Goal: Task Accomplishment & Management: Use online tool/utility

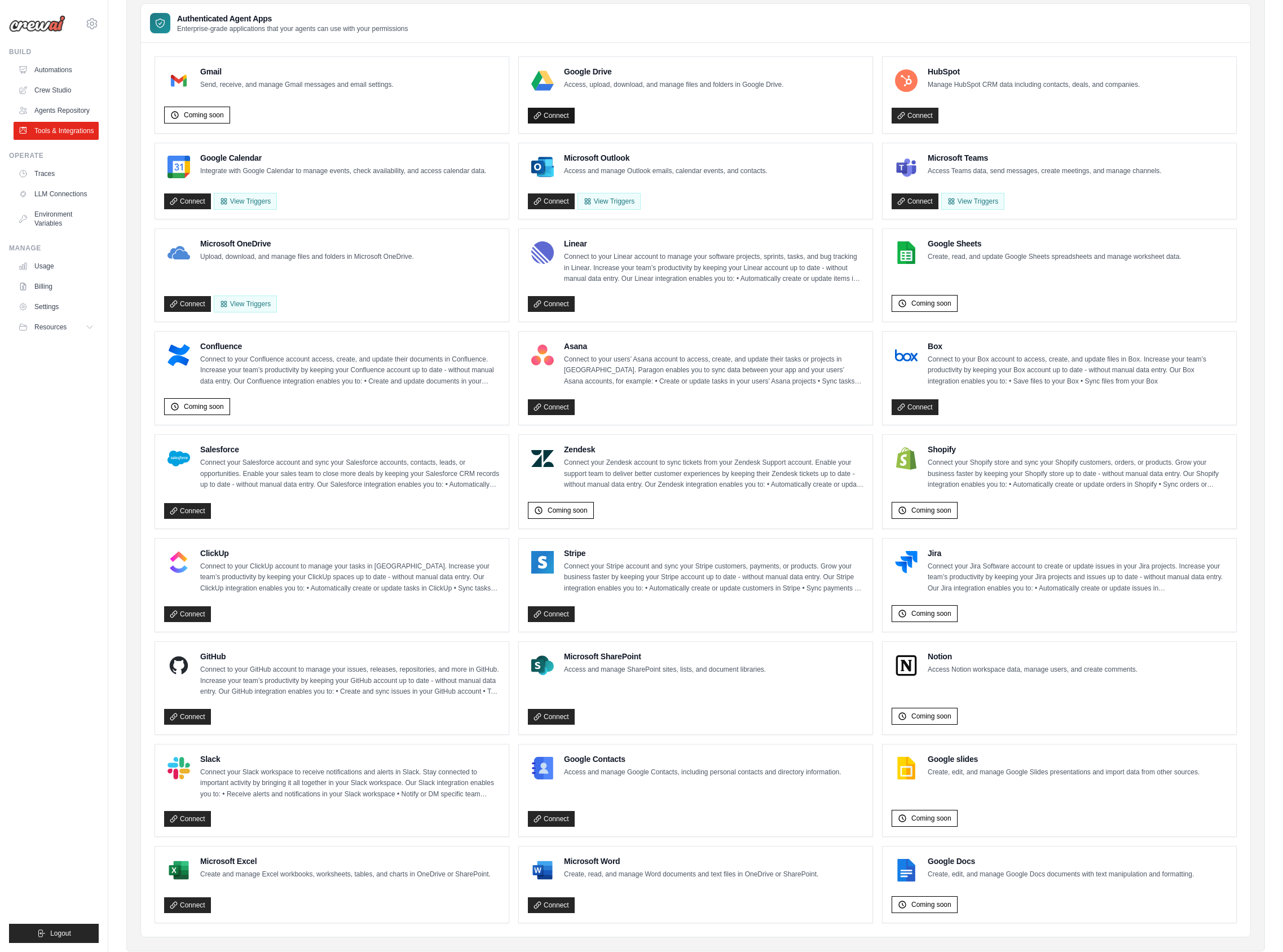
click at [562, 112] on link "Connect" at bounding box center [550, 115] width 47 height 16
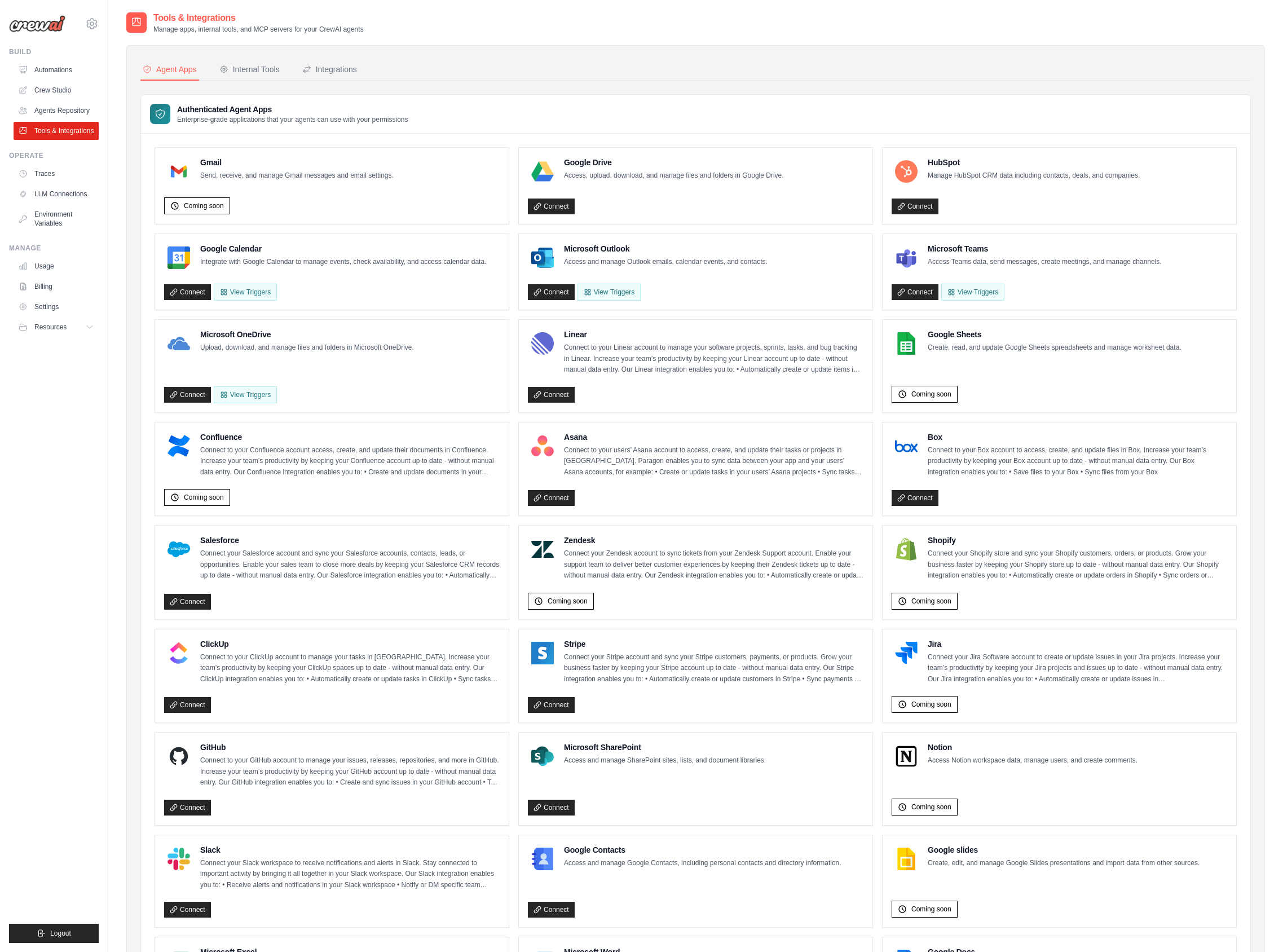
click at [626, 182] on div "Google Drive Access, upload, download, and manage files and folders in Google D…" at bounding box center [655, 171] width 256 height 29
click at [551, 199] on link "Connect" at bounding box center [550, 206] width 47 height 16
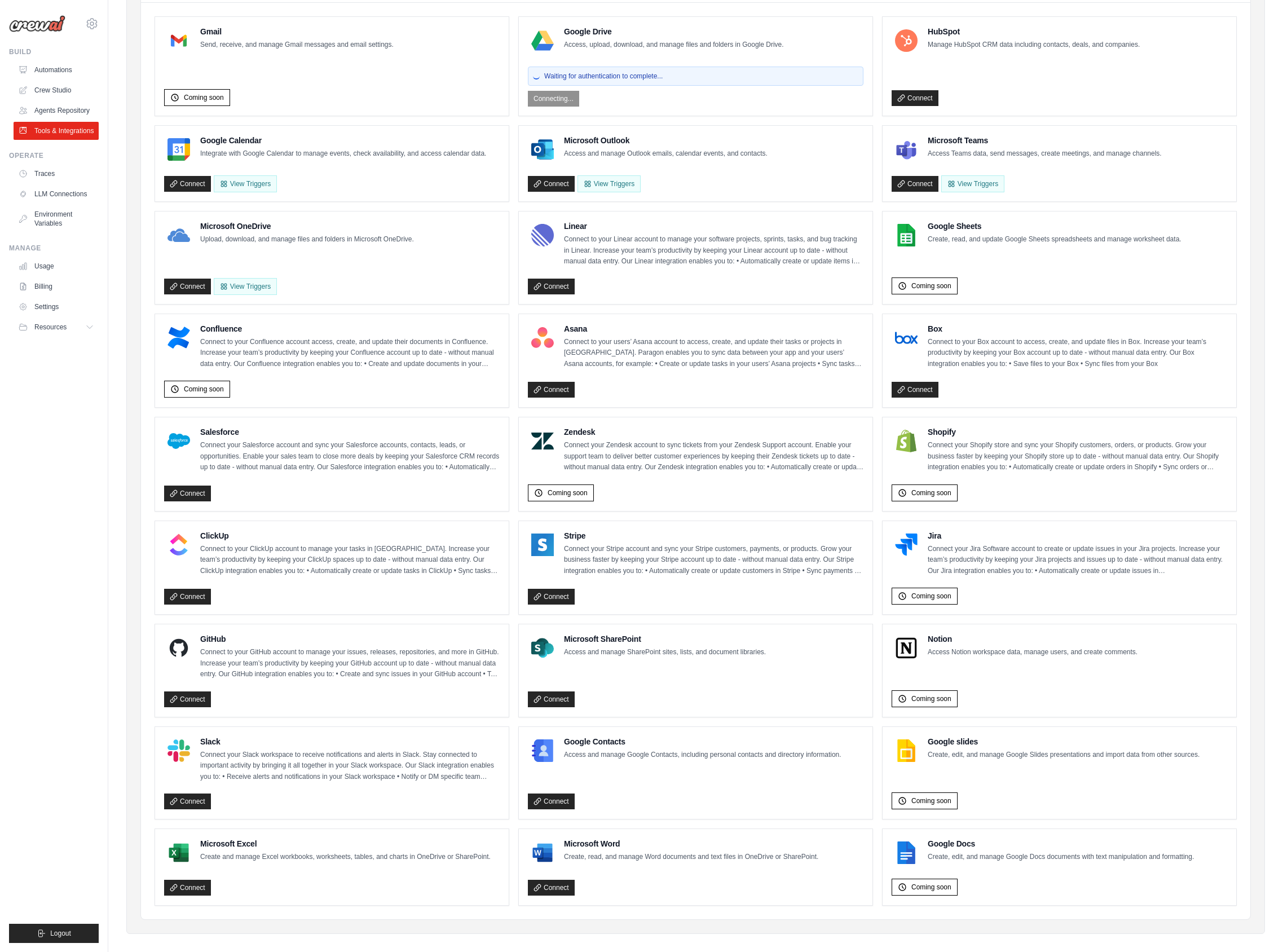
scroll to position [136, 0]
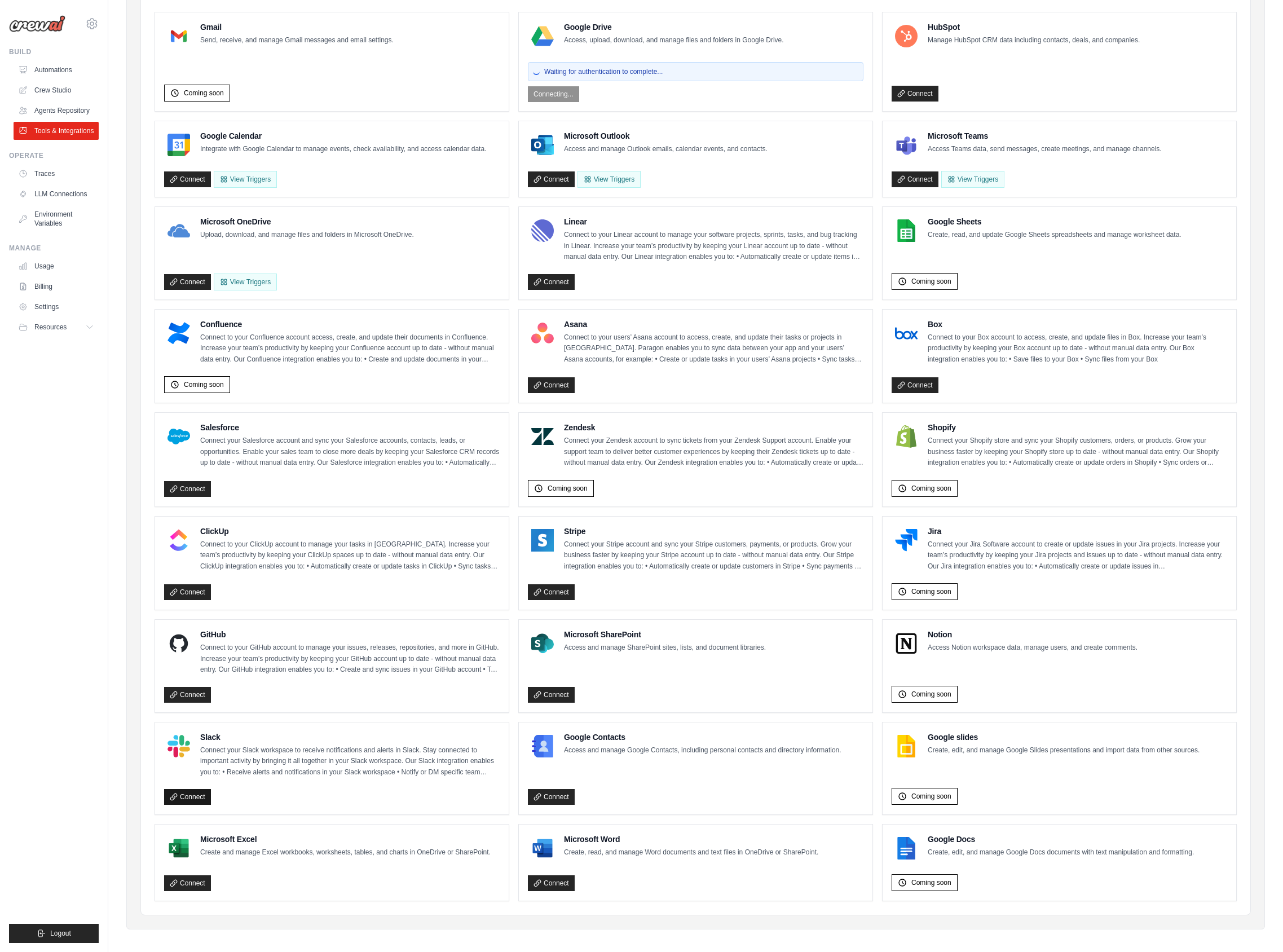
click at [184, 795] on link "Connect" at bounding box center [187, 797] width 47 height 16
click at [188, 794] on link "Connect" at bounding box center [187, 797] width 47 height 16
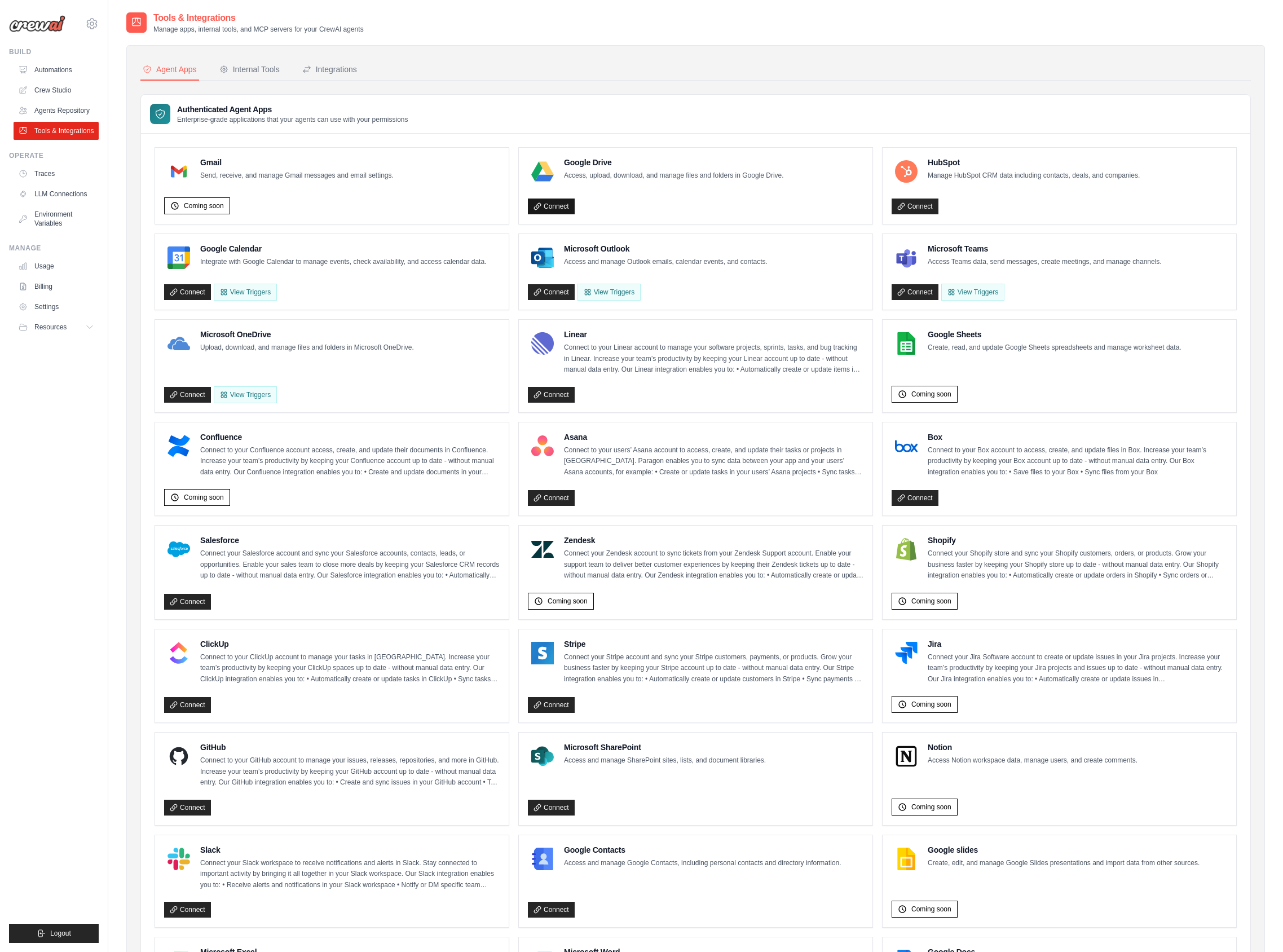
click at [558, 207] on link "Connect" at bounding box center [550, 206] width 47 height 16
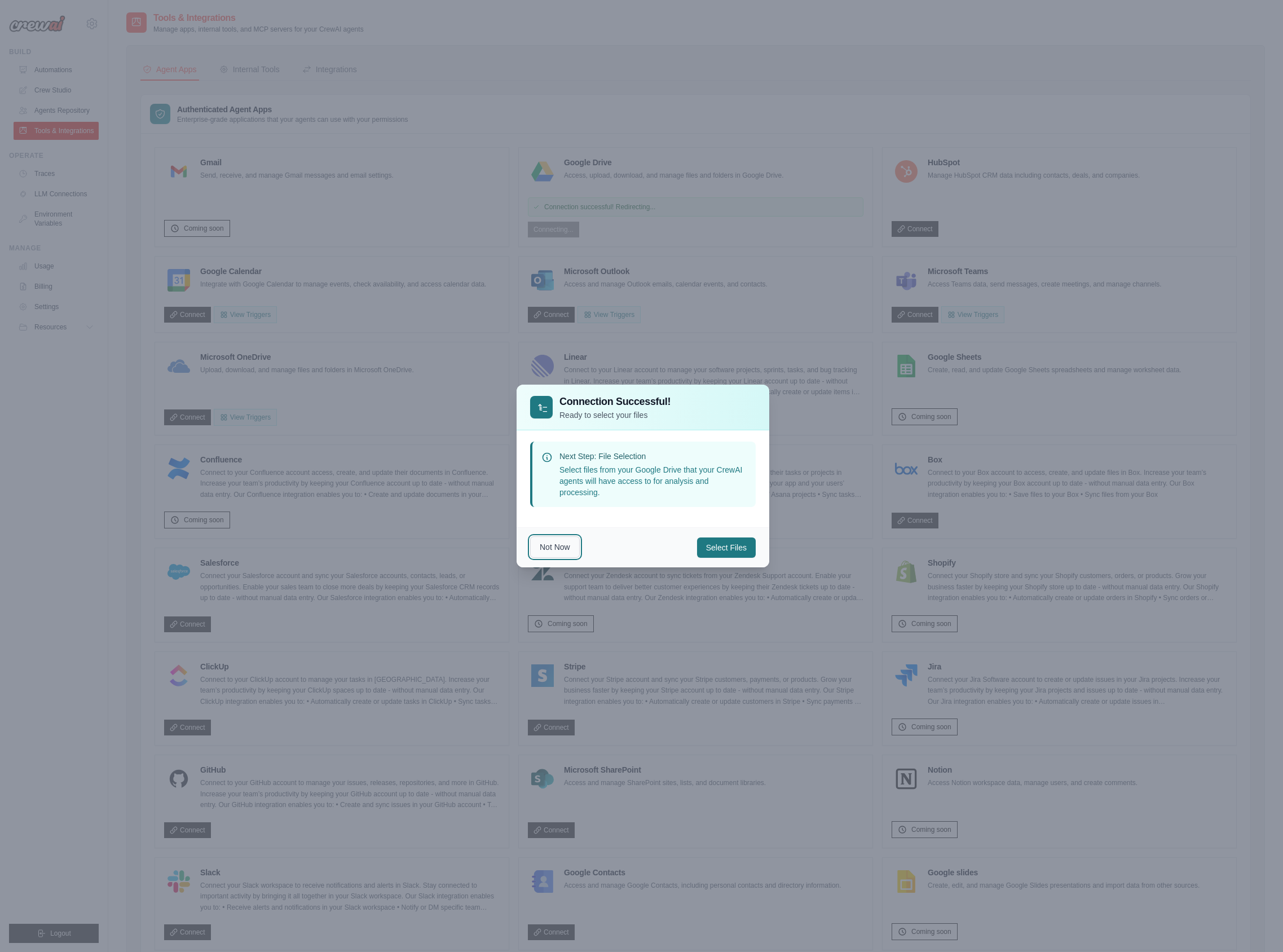
click at [551, 548] on button "Not Now" at bounding box center [555, 547] width 49 height 21
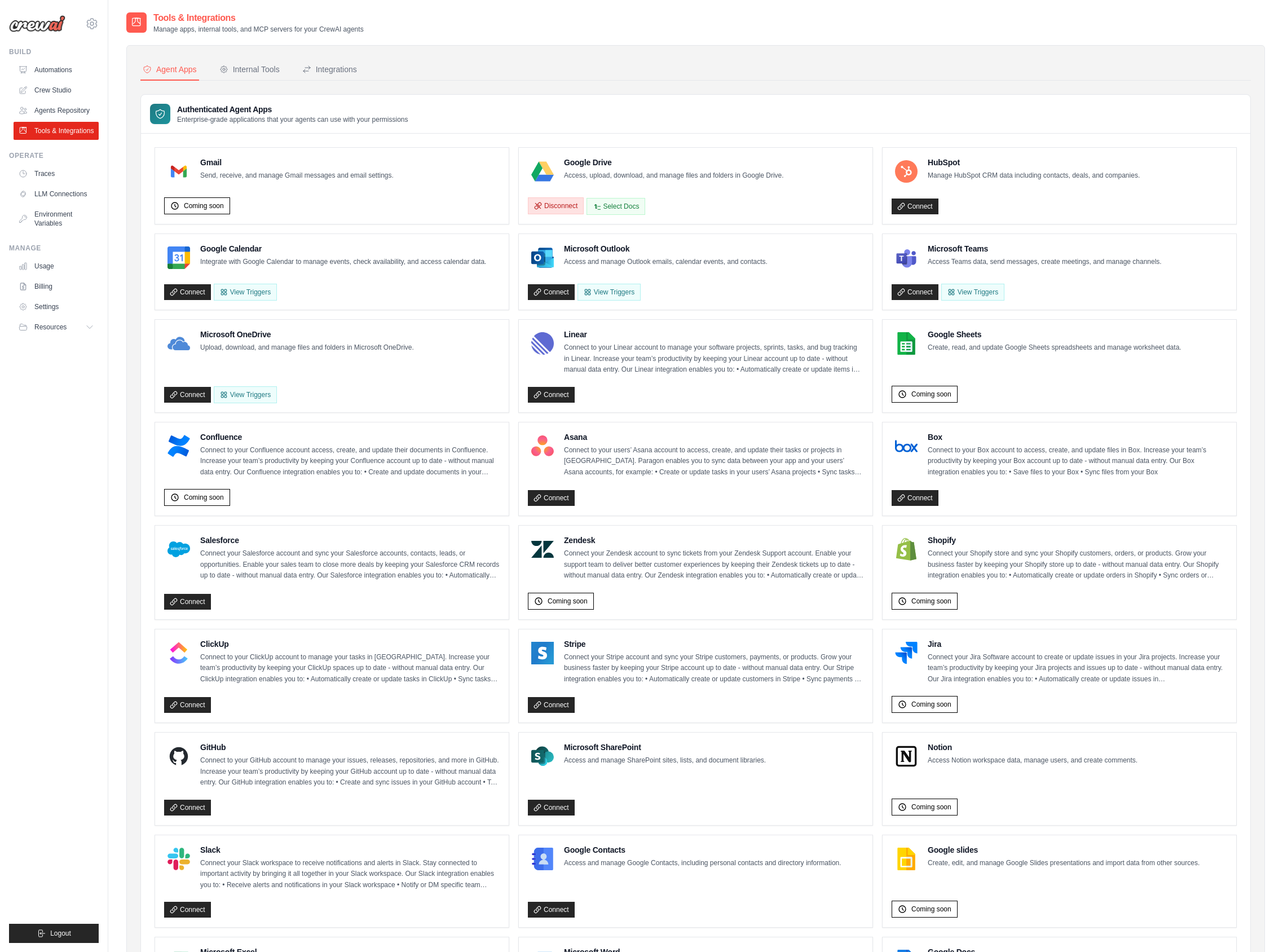
click at [550, 204] on button "Disconnect" at bounding box center [555, 205] width 55 height 17
